Goal: Transaction & Acquisition: Purchase product/service

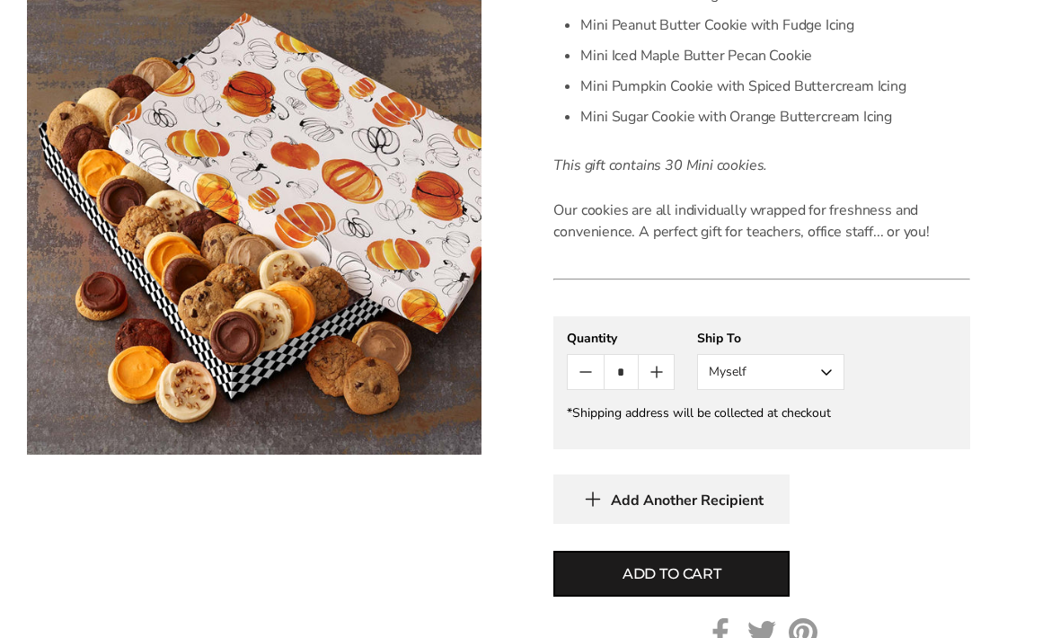
scroll to position [731, 0]
click at [698, 566] on span "Add to cart" at bounding box center [671, 574] width 99 height 22
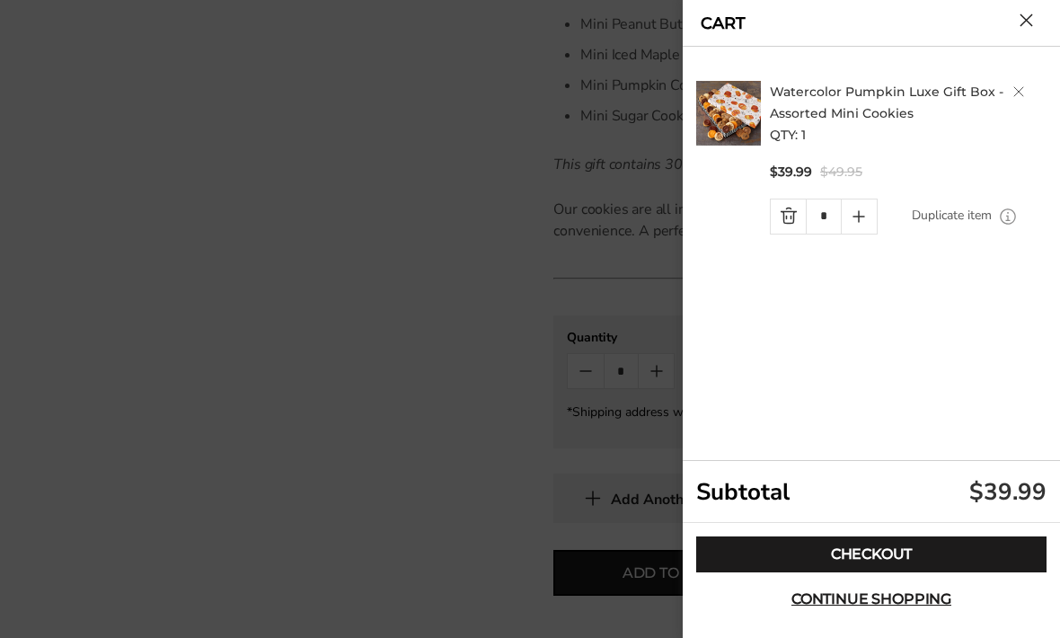
click at [1001, 572] on link "Checkout" at bounding box center [871, 554] width 350 height 36
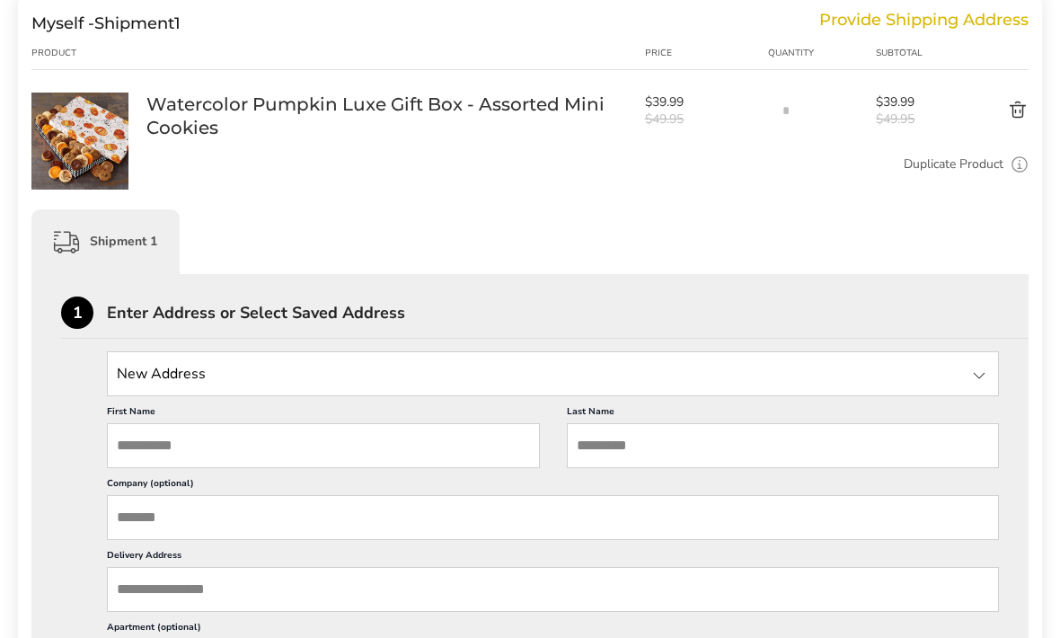
scroll to position [251, 0]
click at [164, 439] on input "First Name" at bounding box center [323, 444] width 433 height 45
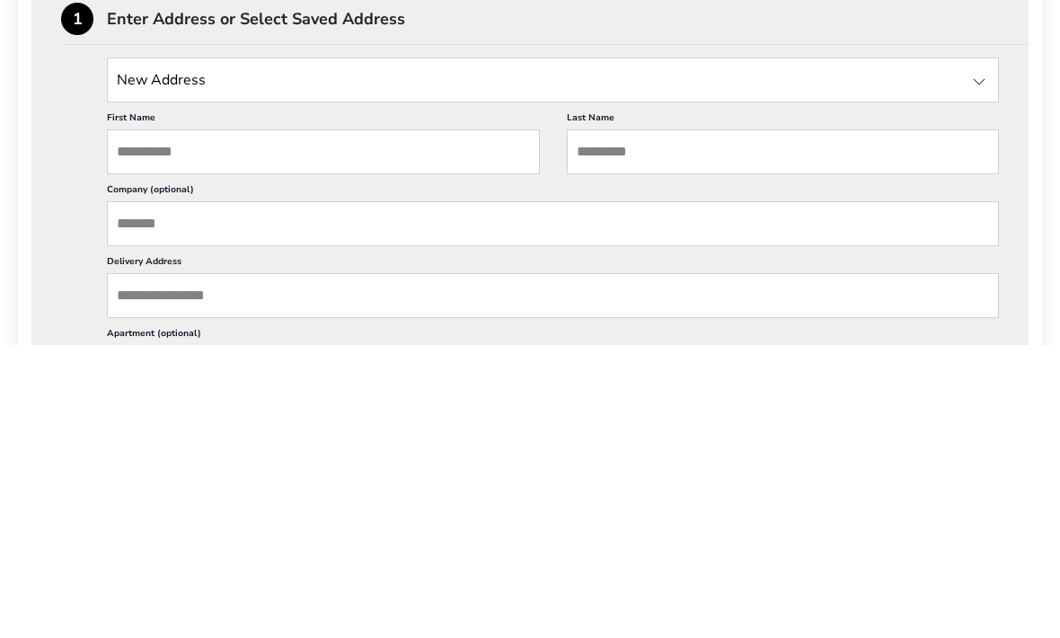
type input "*******"
click at [954, 423] on input "Last Name" at bounding box center [783, 445] width 433 height 45
type input "*****"
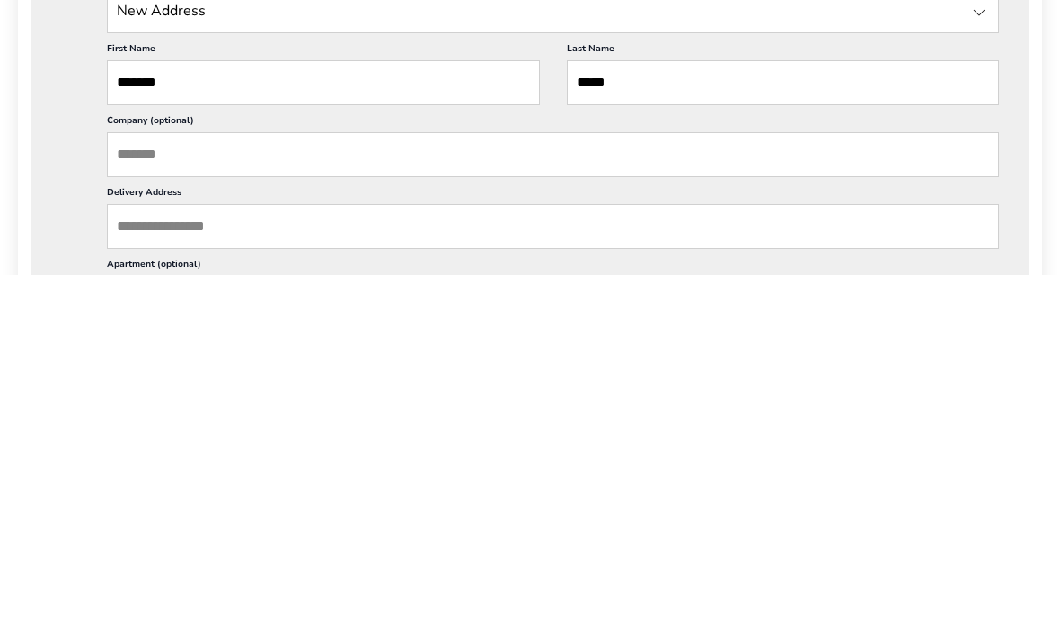
click at [129, 567] on input "Delivery Address" at bounding box center [553, 589] width 892 height 45
type input "**"
type input "**********"
type input "*****"
type input "*********"
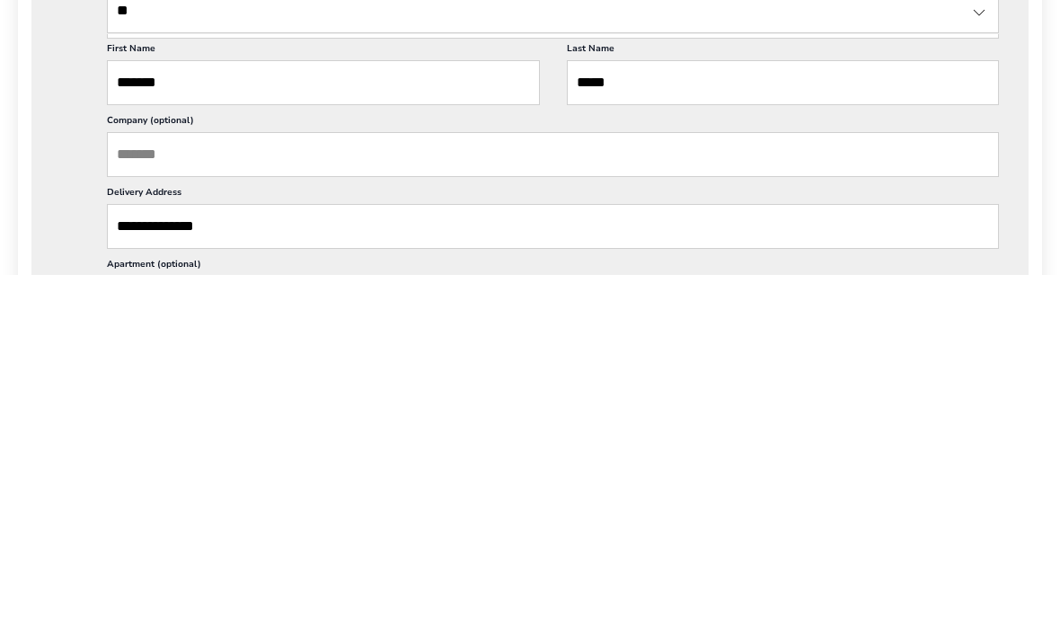
type input "**"
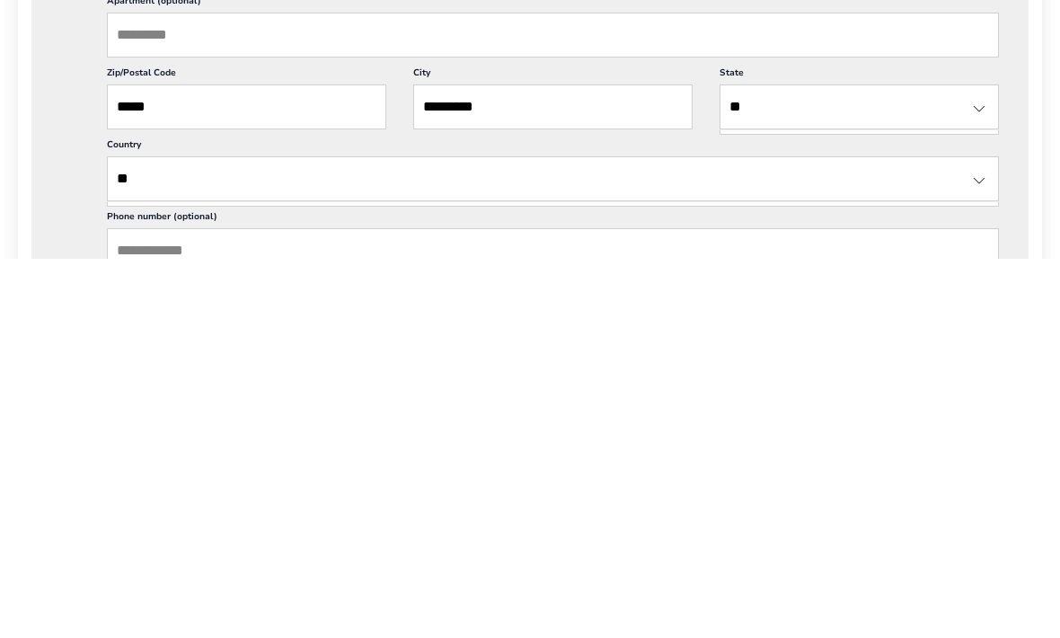
scroll to position [609, 0]
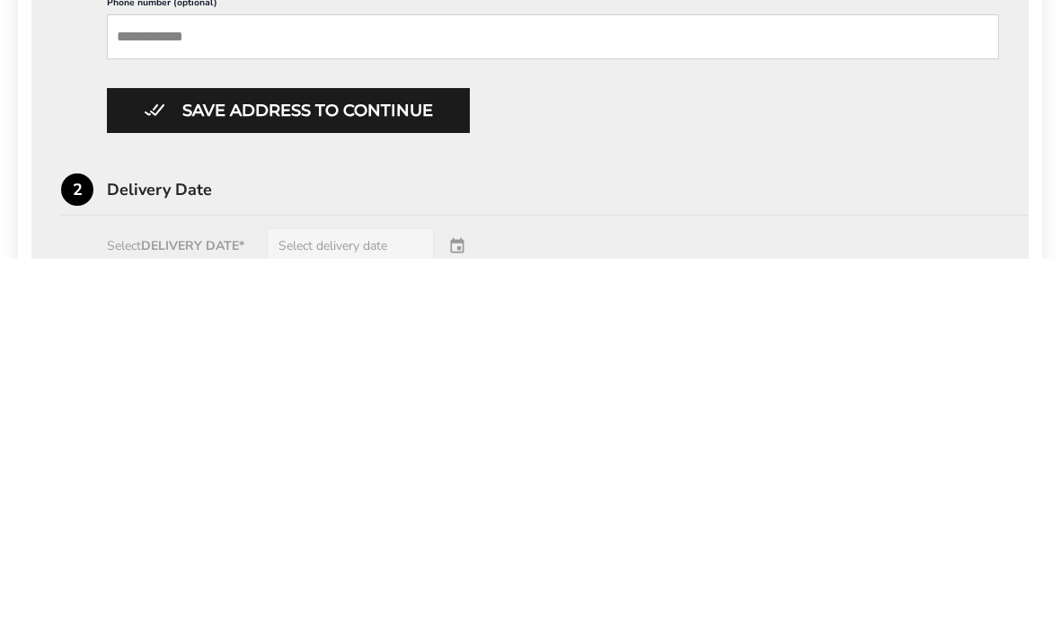
click at [193, 467] on button "Save address to continue" at bounding box center [288, 489] width 363 height 45
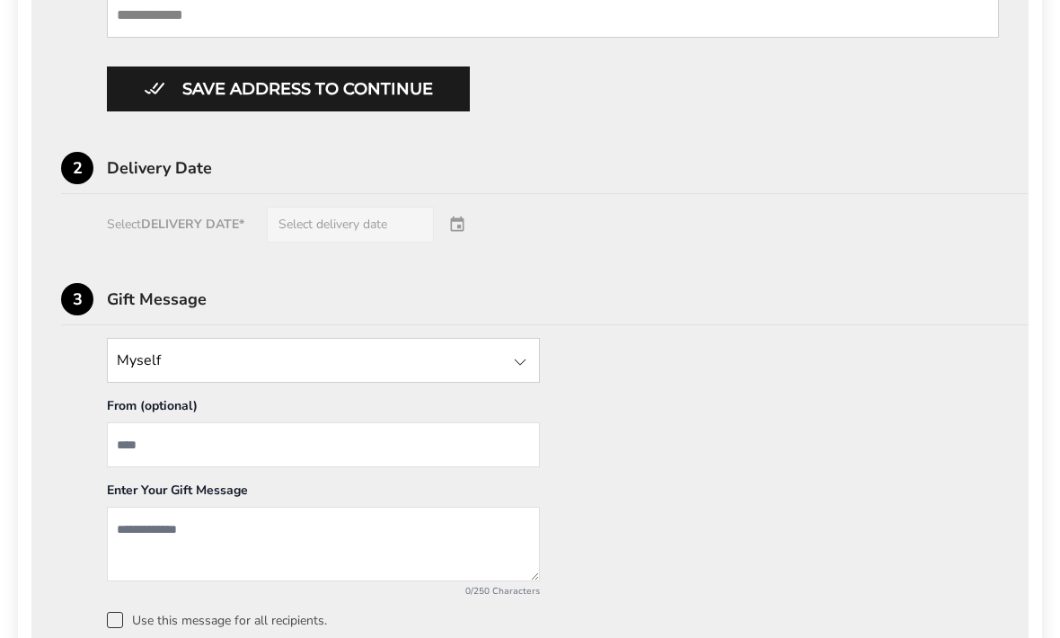
scroll to position [1146, 0]
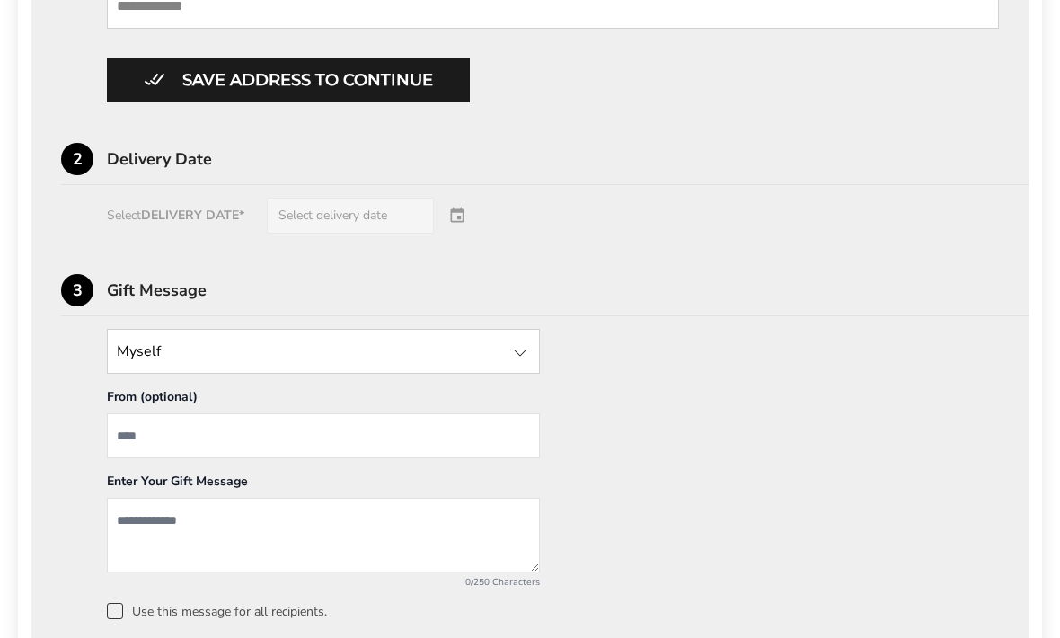
click at [454, 233] on div "Select DELIVERY DATE* Select delivery date" at bounding box center [529, 216] width 937 height 36
click at [365, 233] on div "Select DELIVERY DATE* Select delivery date" at bounding box center [529, 216] width 937 height 36
click at [453, 233] on div "Select DELIVERY DATE* Select delivery date" at bounding box center [529, 216] width 937 height 36
click at [215, 233] on div "Select DELIVERY DATE* Select delivery date" at bounding box center [529, 216] width 937 height 36
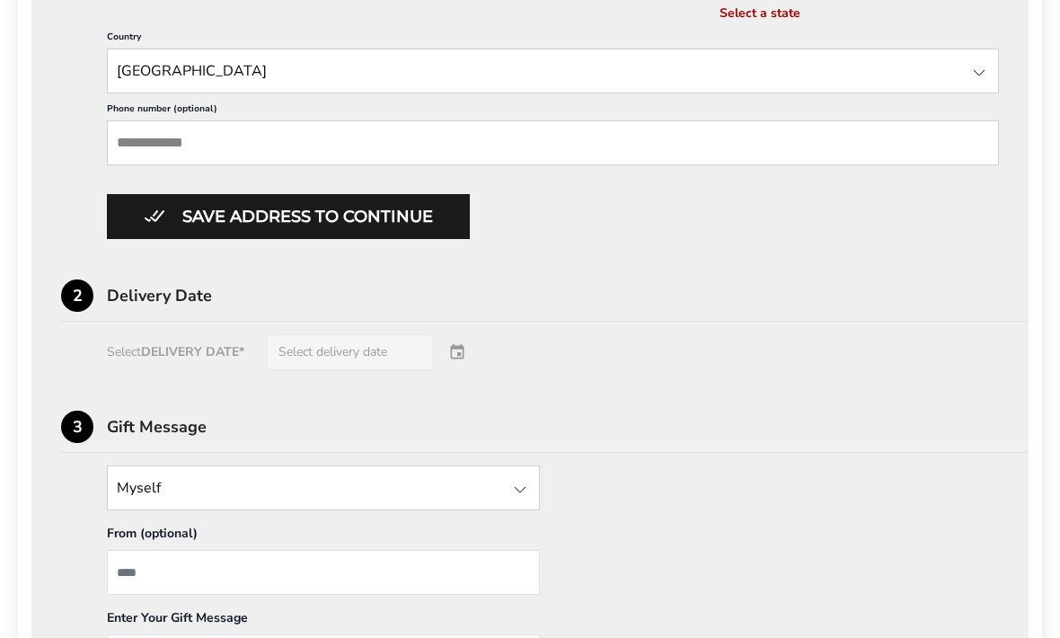
scroll to position [1008, 0]
click at [198, 240] on button "Save address to continue" at bounding box center [288, 217] width 363 height 45
click at [244, 371] on div "Select DELIVERY DATE* Select delivery date" at bounding box center [529, 353] width 937 height 36
click at [228, 371] on div "Select DELIVERY DATE* Select delivery date" at bounding box center [529, 353] width 937 height 36
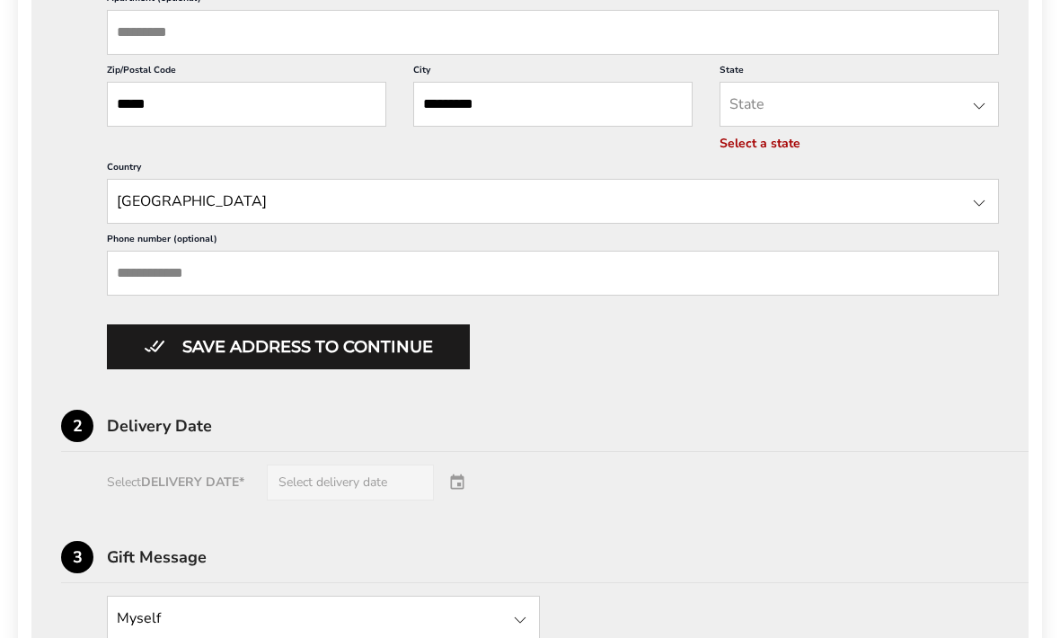
scroll to position [878, 0]
click at [975, 118] on div at bounding box center [979, 107] width 22 height 22
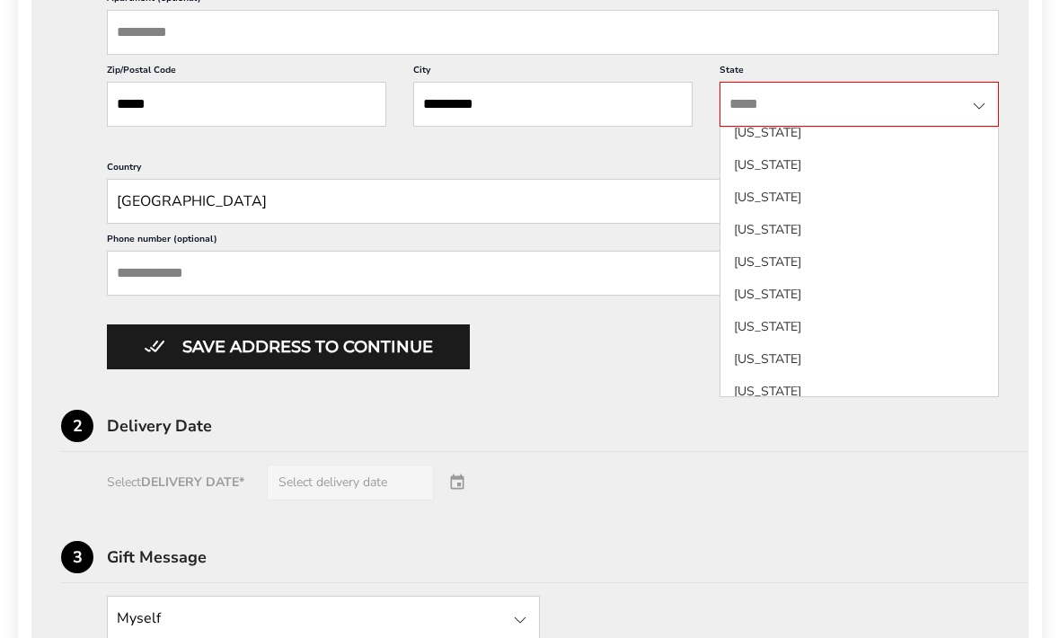
scroll to position [911, 0]
click at [761, 380] on li "New York" at bounding box center [858, 363] width 277 height 32
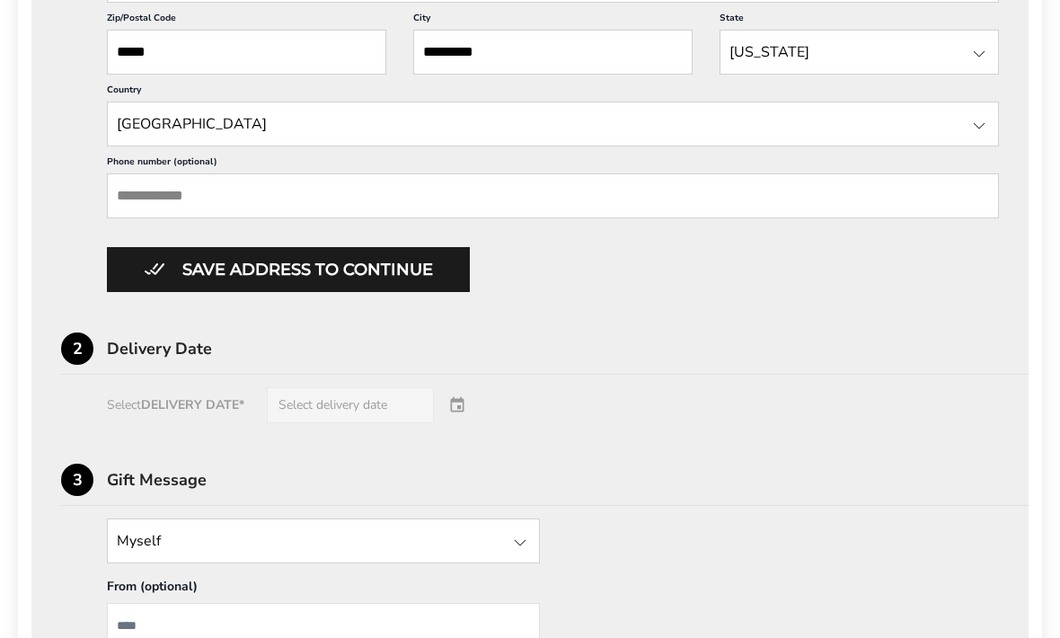
scroll to position [934, 0]
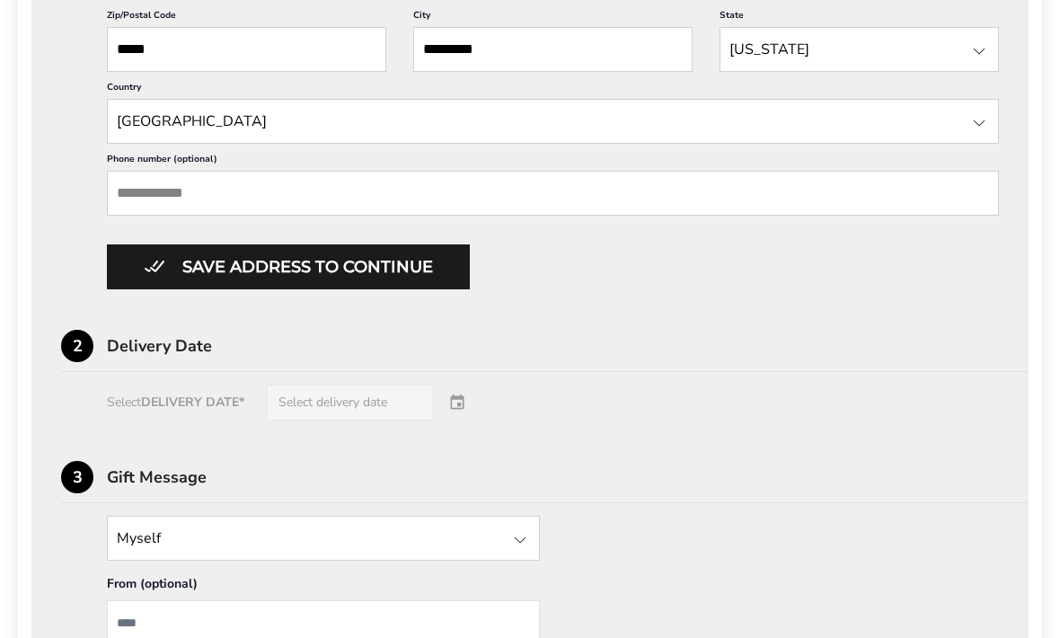
click at [157, 289] on button "Save address to continue" at bounding box center [288, 266] width 363 height 45
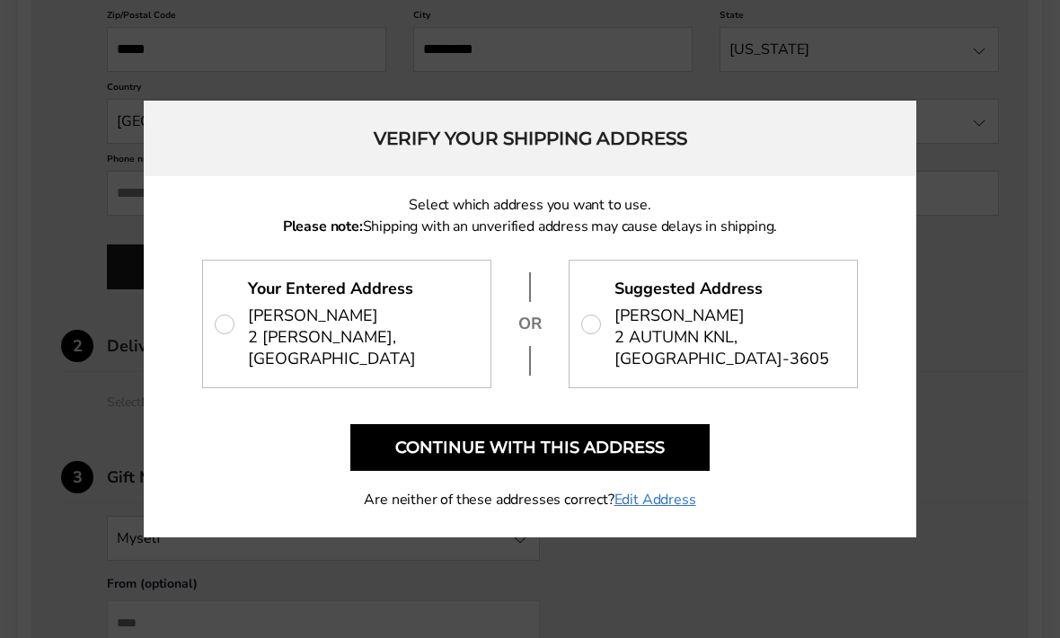
click at [684, 471] on button "Continue with this address" at bounding box center [529, 447] width 359 height 47
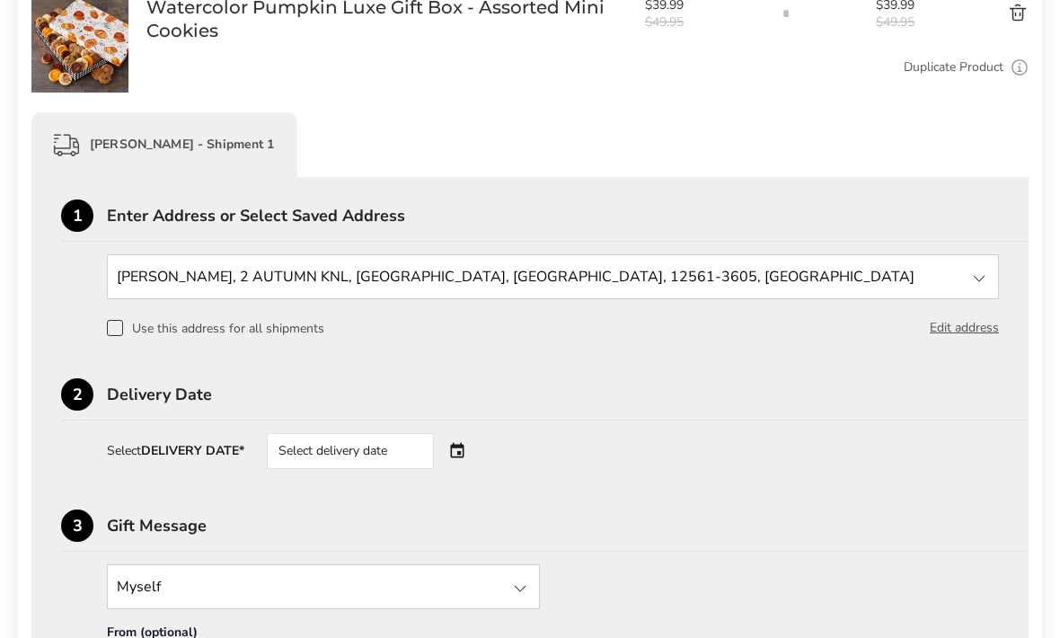
scroll to position [343, 0]
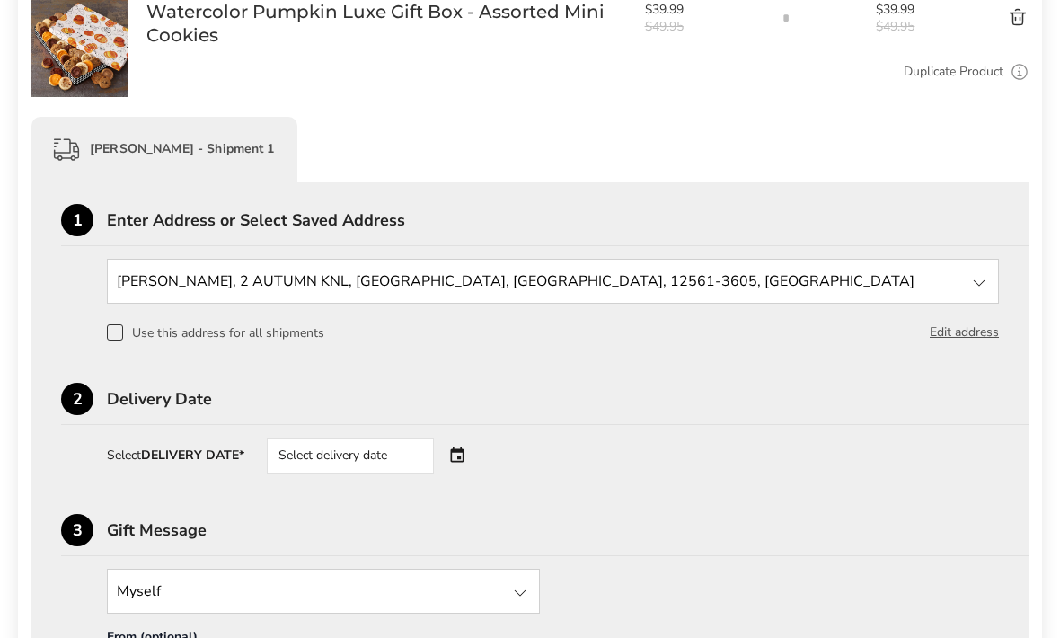
click at [347, 454] on div "Select delivery date" at bounding box center [350, 455] width 167 height 36
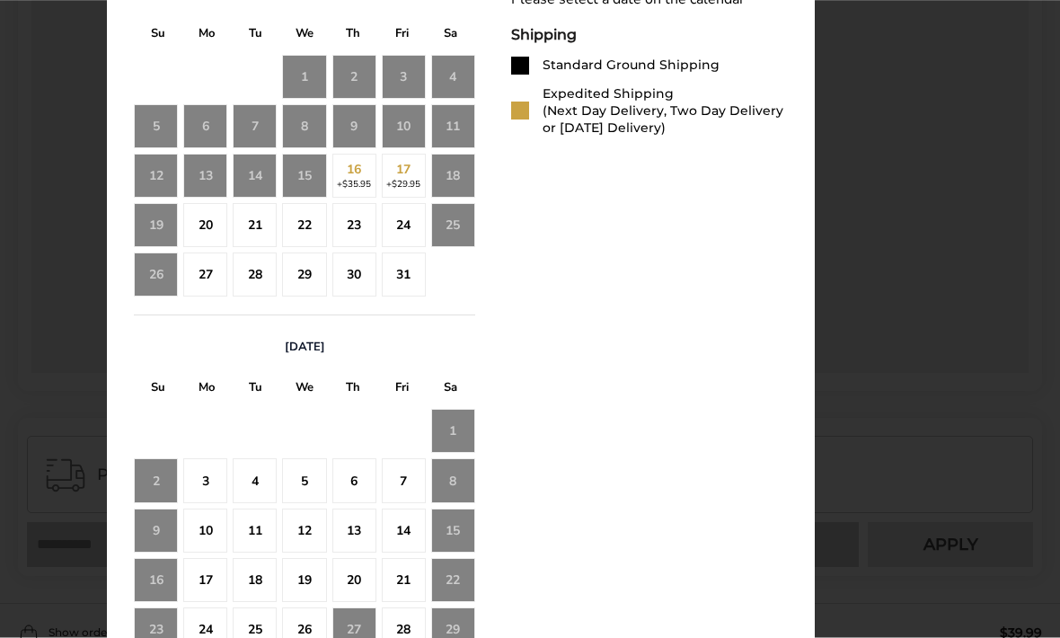
scroll to position [926, 0]
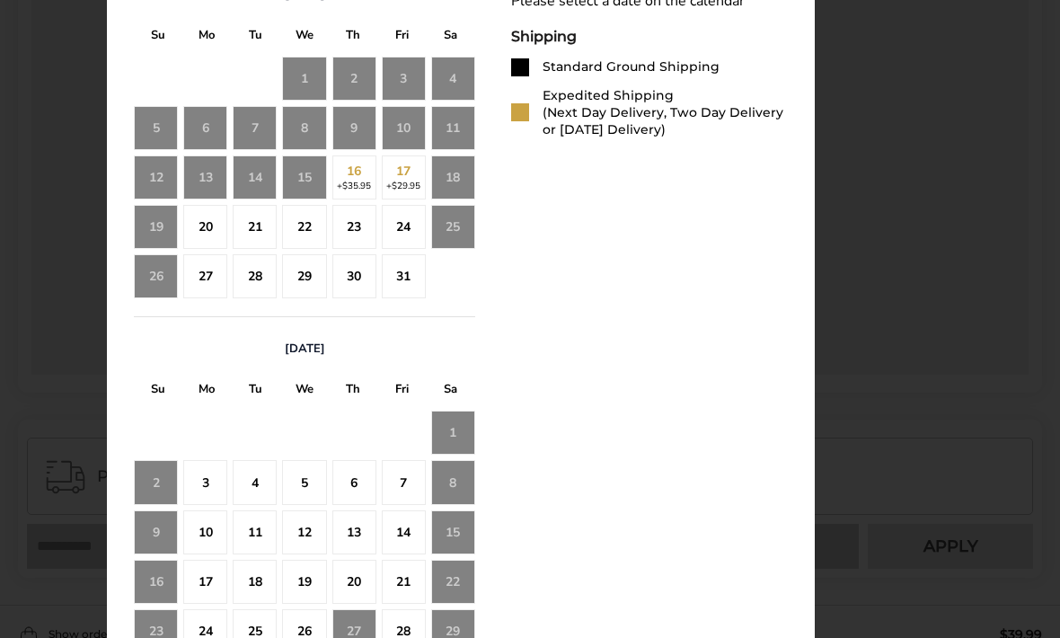
click at [351, 582] on div "20" at bounding box center [354, 581] width 44 height 44
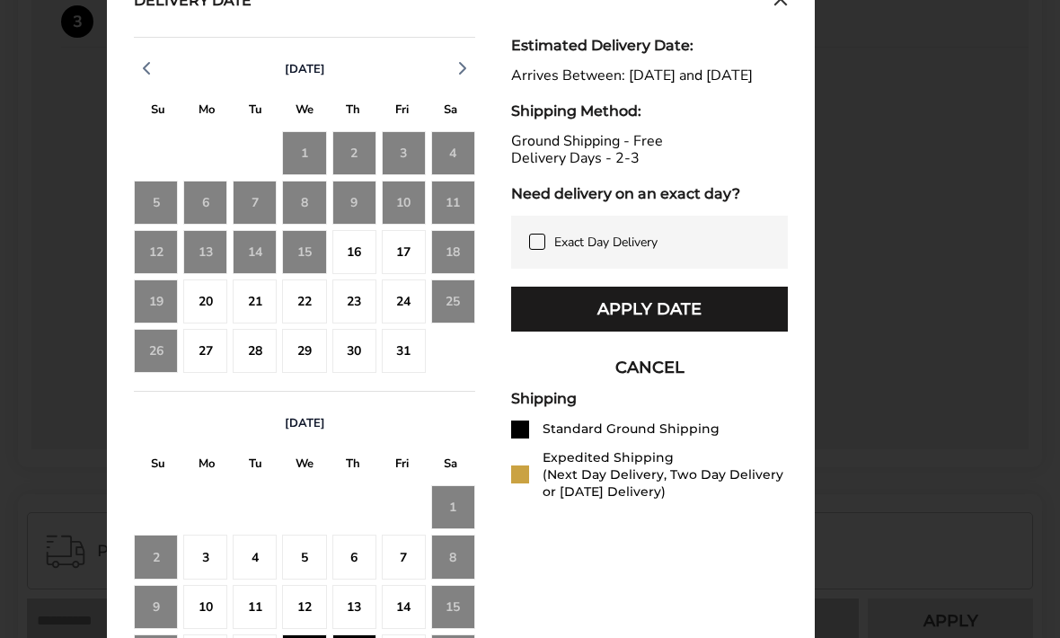
scroll to position [850, 0]
click at [724, 325] on button "Apply Date" at bounding box center [649, 309] width 277 height 45
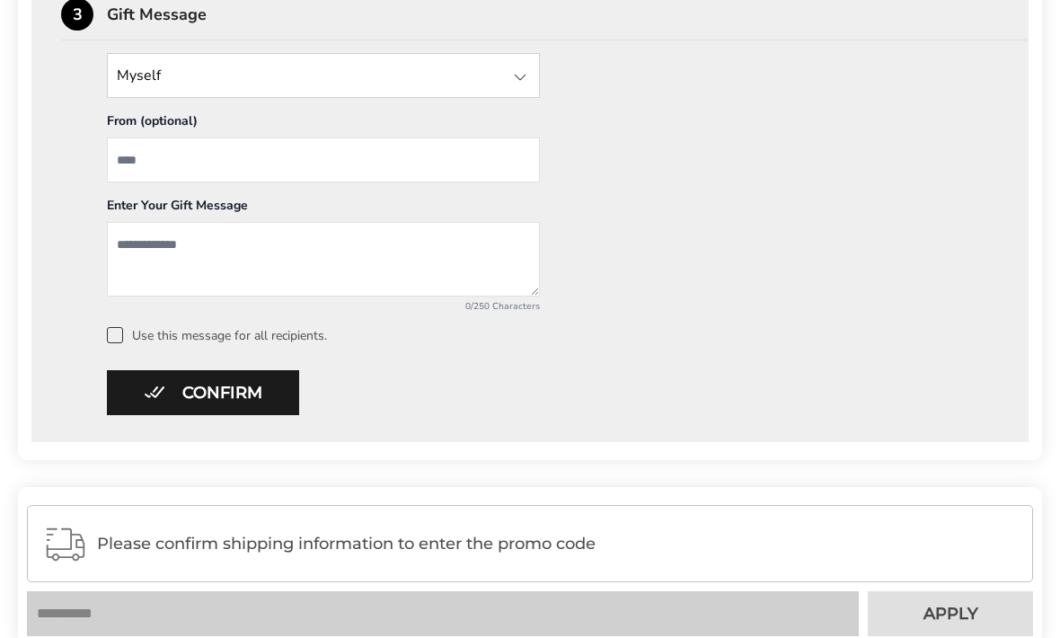
scroll to position [859, 0]
click at [187, 391] on button "Confirm" at bounding box center [203, 391] width 192 height 45
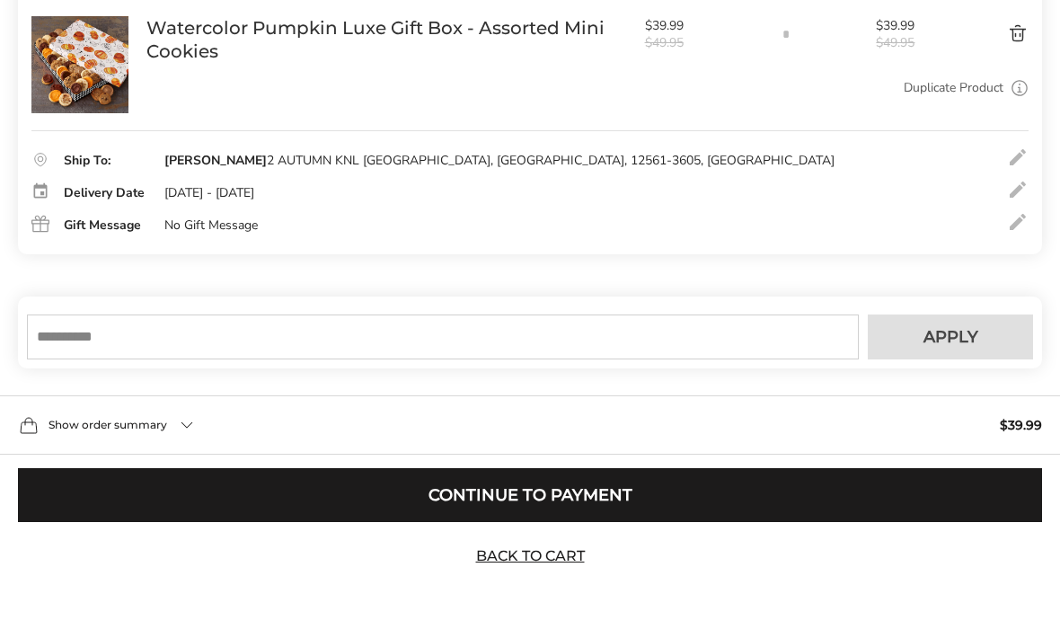
scroll to position [299, 0]
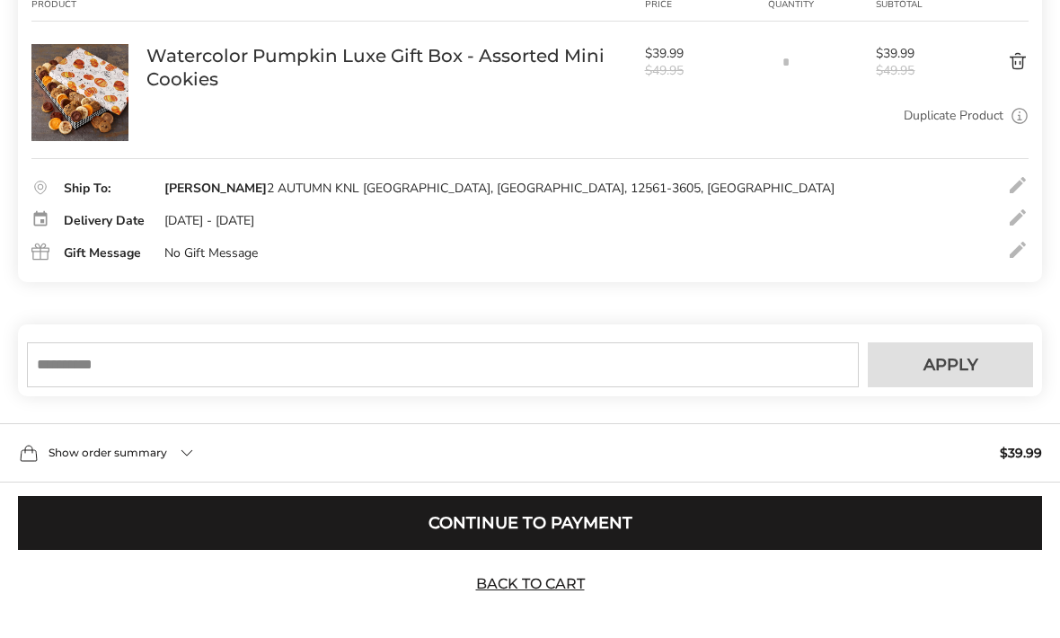
click at [101, 387] on input "text" at bounding box center [442, 364] width 831 height 45
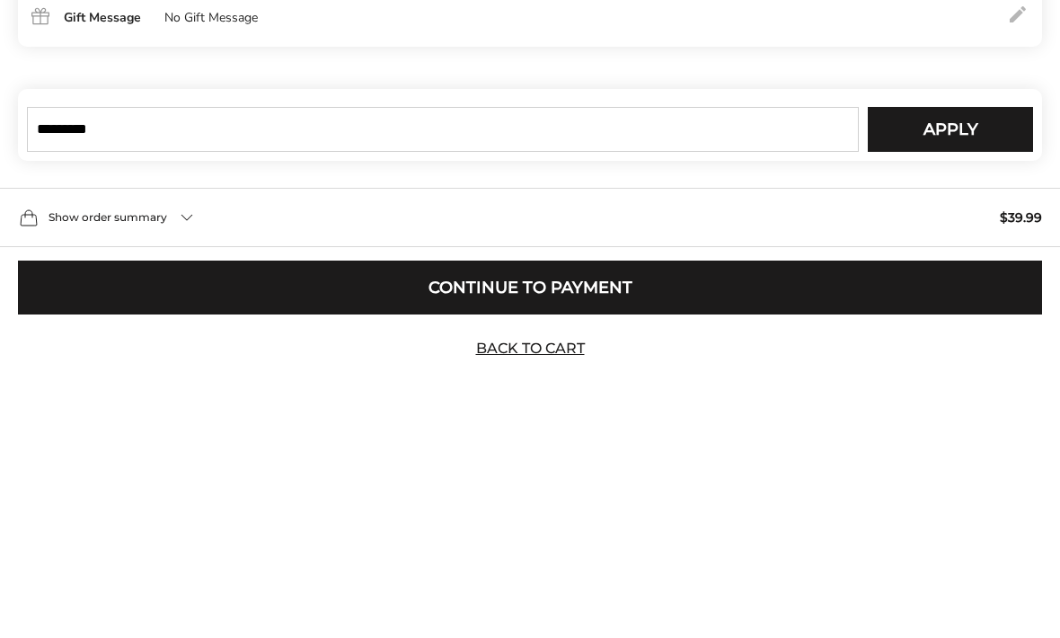
type input "*********"
click at [967, 342] on button "Apply" at bounding box center [949, 364] width 165 height 45
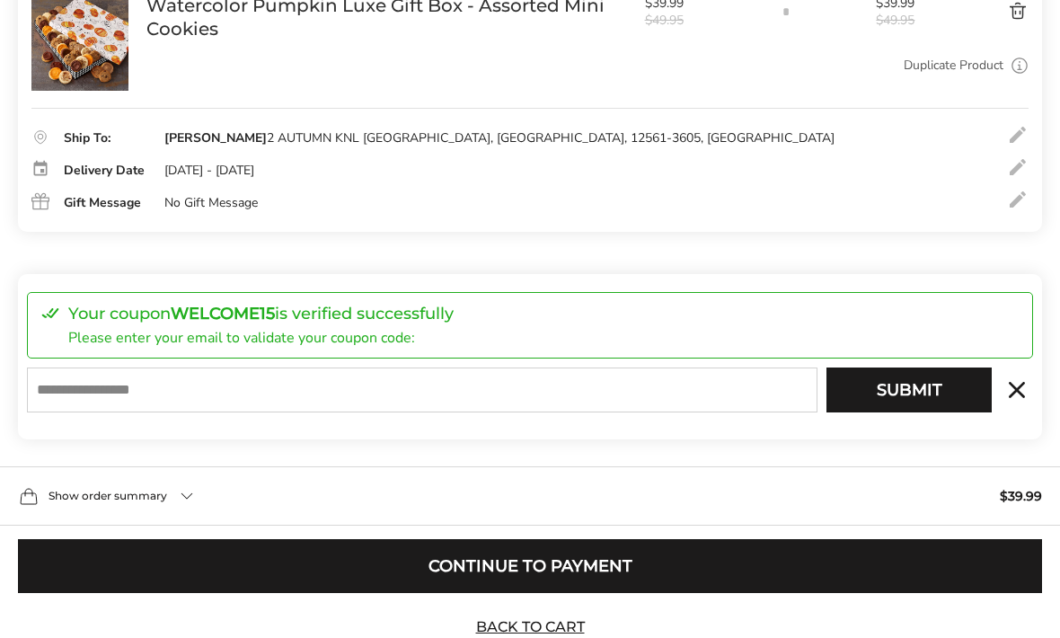
scroll to position [367, 0]
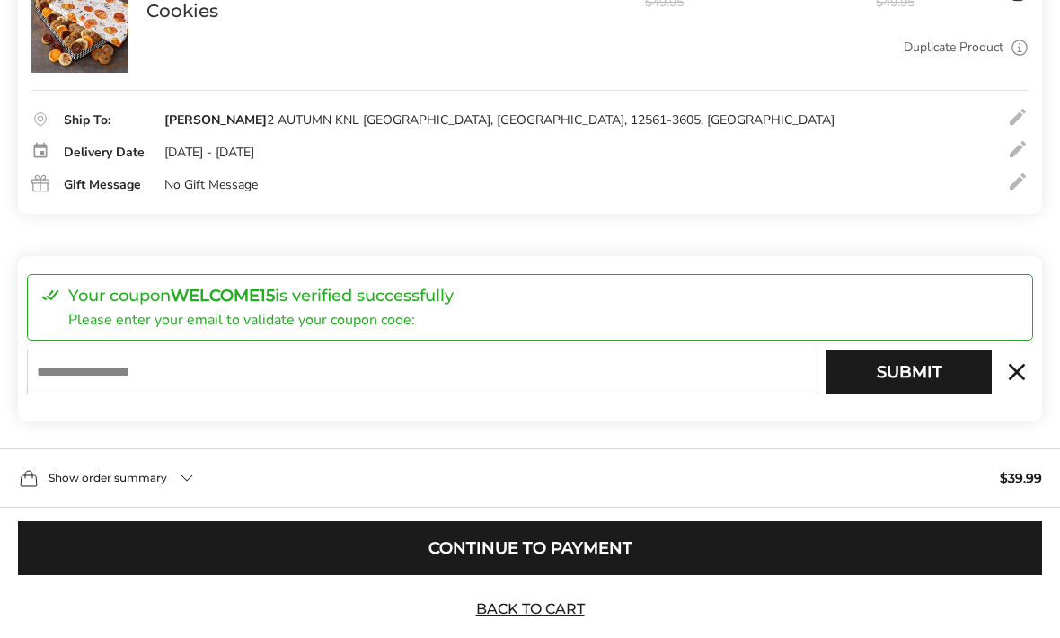
click at [86, 394] on input "E-mail" at bounding box center [422, 371] width 790 height 45
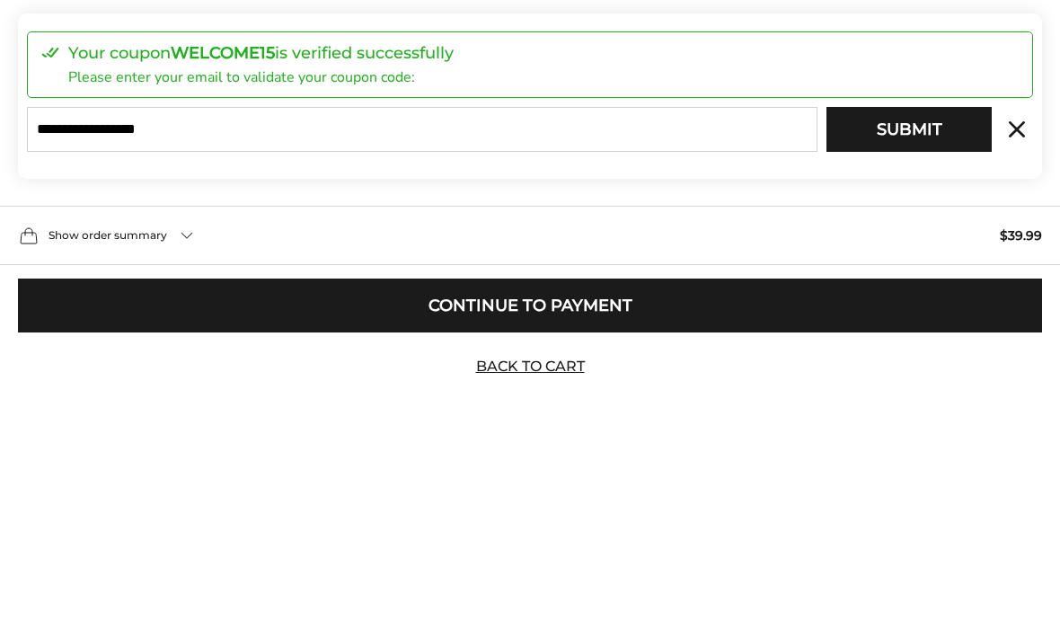
type input "**********"
click at [923, 349] on button "Submit" at bounding box center [908, 371] width 165 height 45
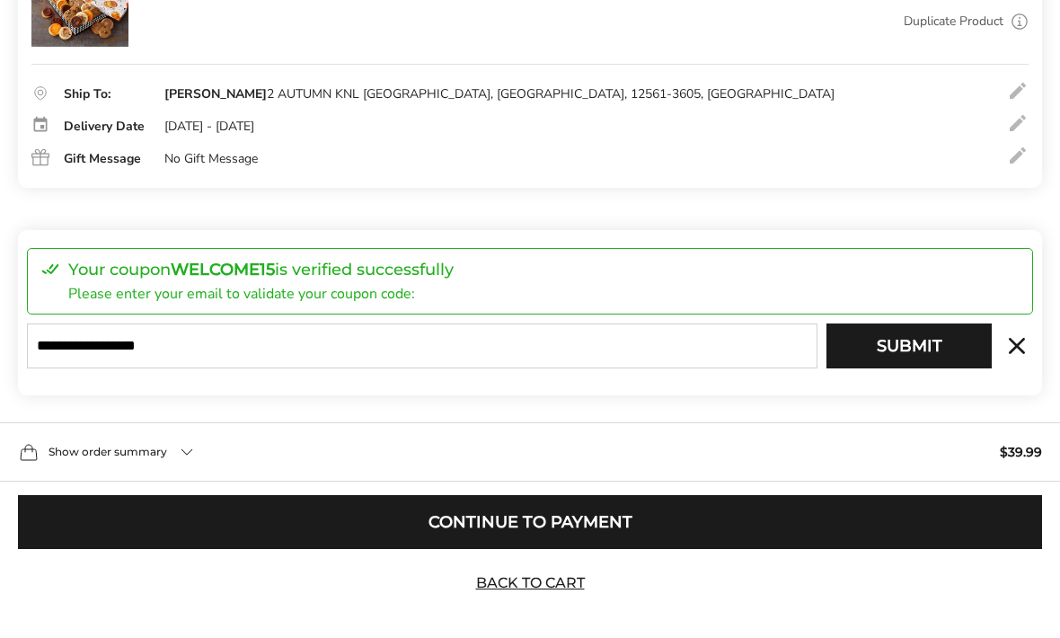
type input "**********"
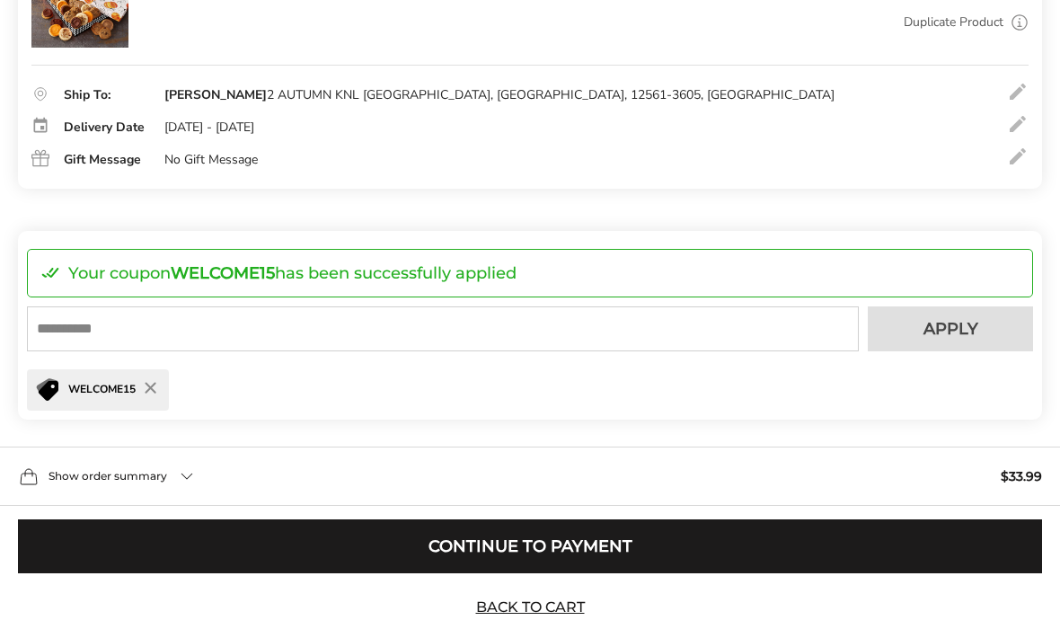
scroll to position [511, 0]
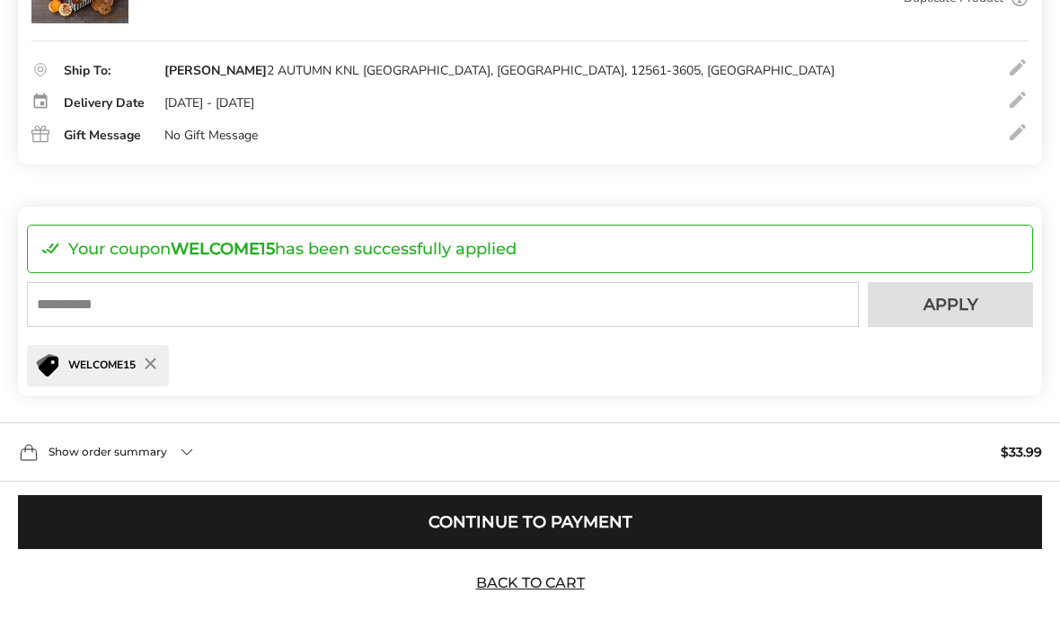
click at [168, 550] on button "Continue to Payment" at bounding box center [530, 523] width 1024 height 54
